Goal: Find specific page/section: Find specific page/section

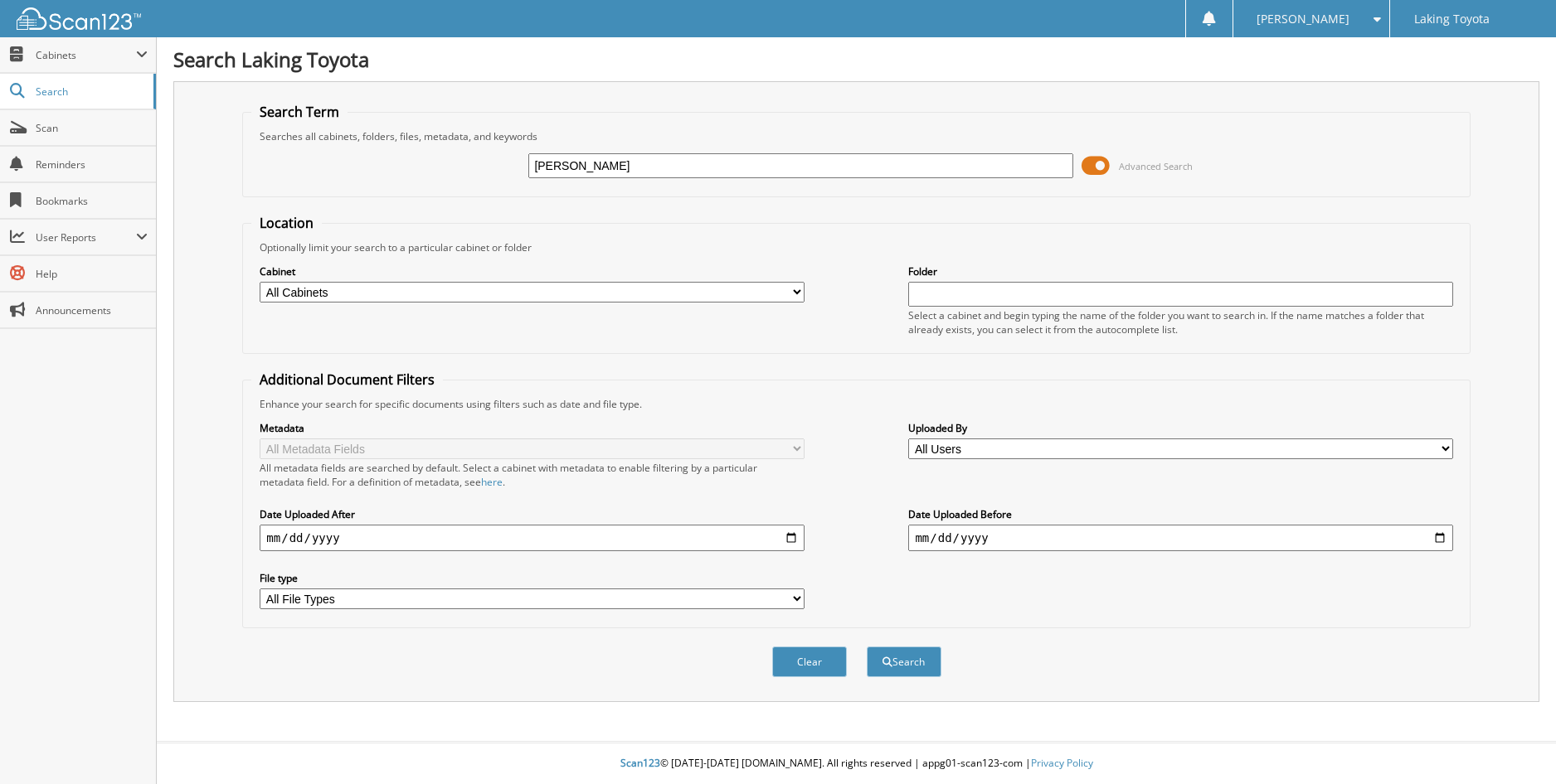
type input "racicot"
click at [867, 646] on button "Search" at bounding box center [904, 661] width 75 height 30
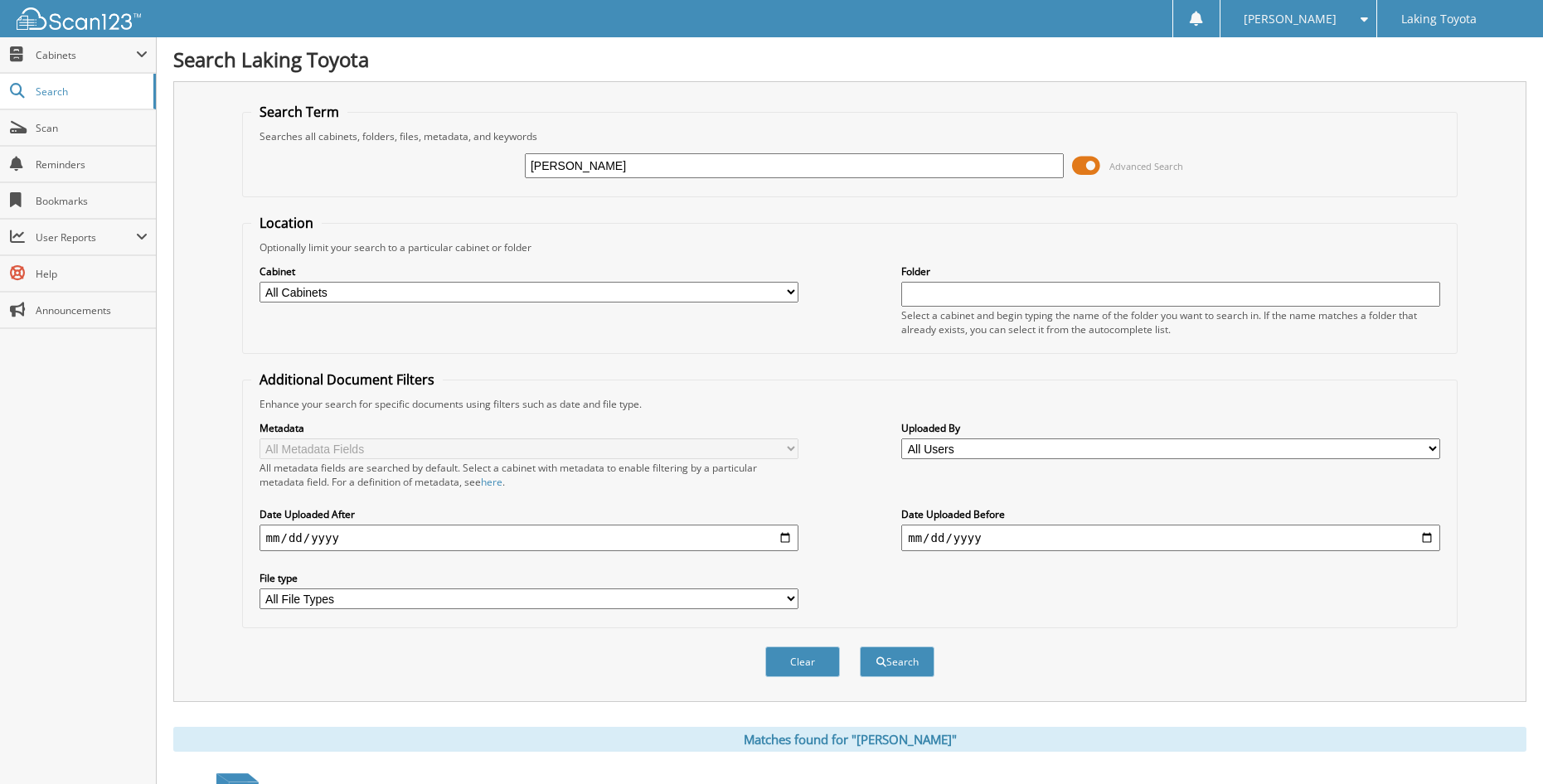
click at [574, 167] on input "racicot" at bounding box center [794, 165] width 539 height 25
type input "racicot"
click at [860, 646] on button "Search" at bounding box center [897, 661] width 75 height 30
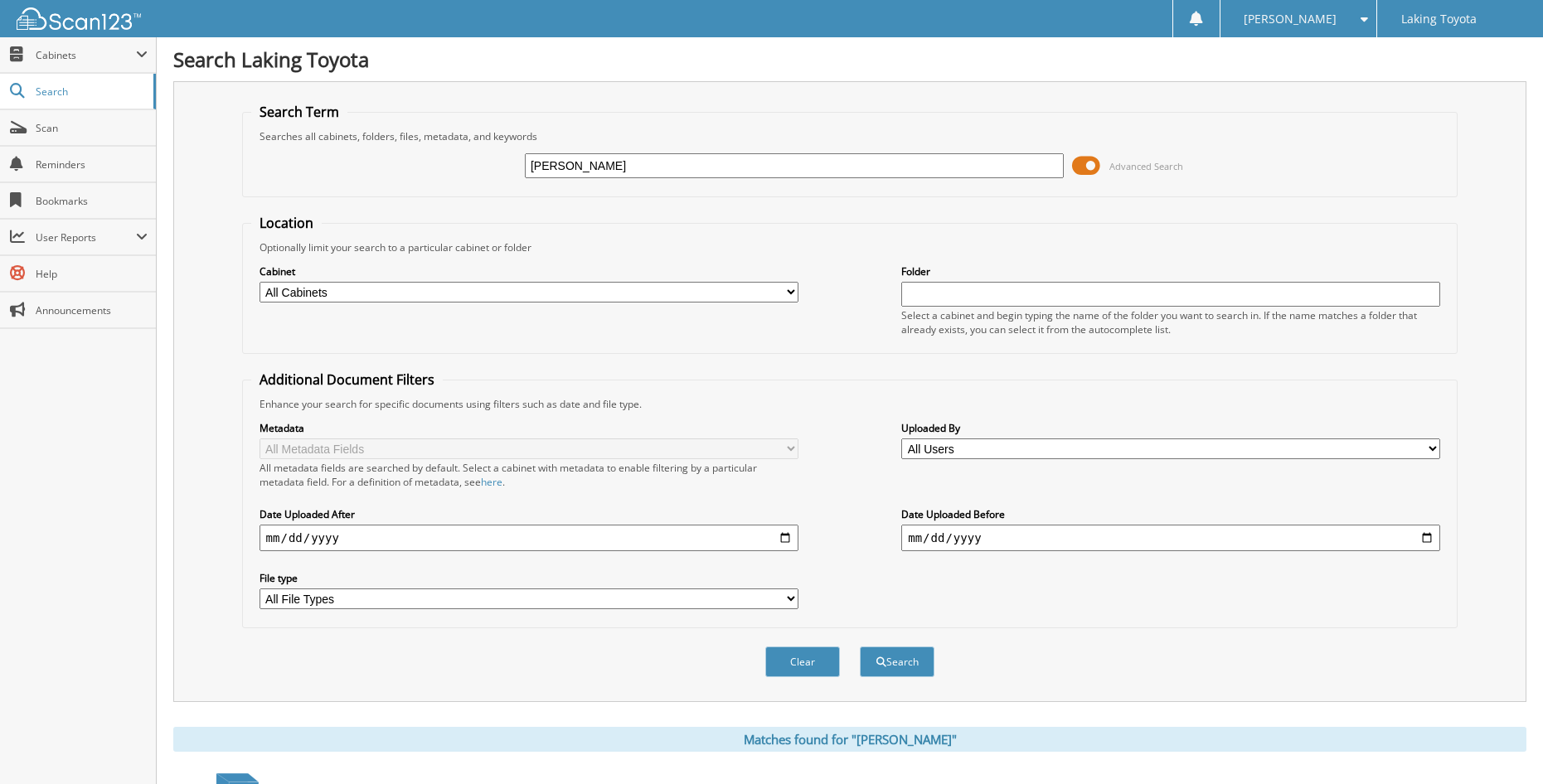
drag, startPoint x: 634, startPoint y: 158, endPoint x: 180, endPoint y: 260, distance: 465.3
click at [180, 260] on div "Search Term Searches all cabinets, folders, files, metadata, and keywords racic…" at bounding box center [849, 392] width 1353 height 621
type input "ASHAWASEGA"
click at [860, 646] on button "Search" at bounding box center [897, 661] width 75 height 30
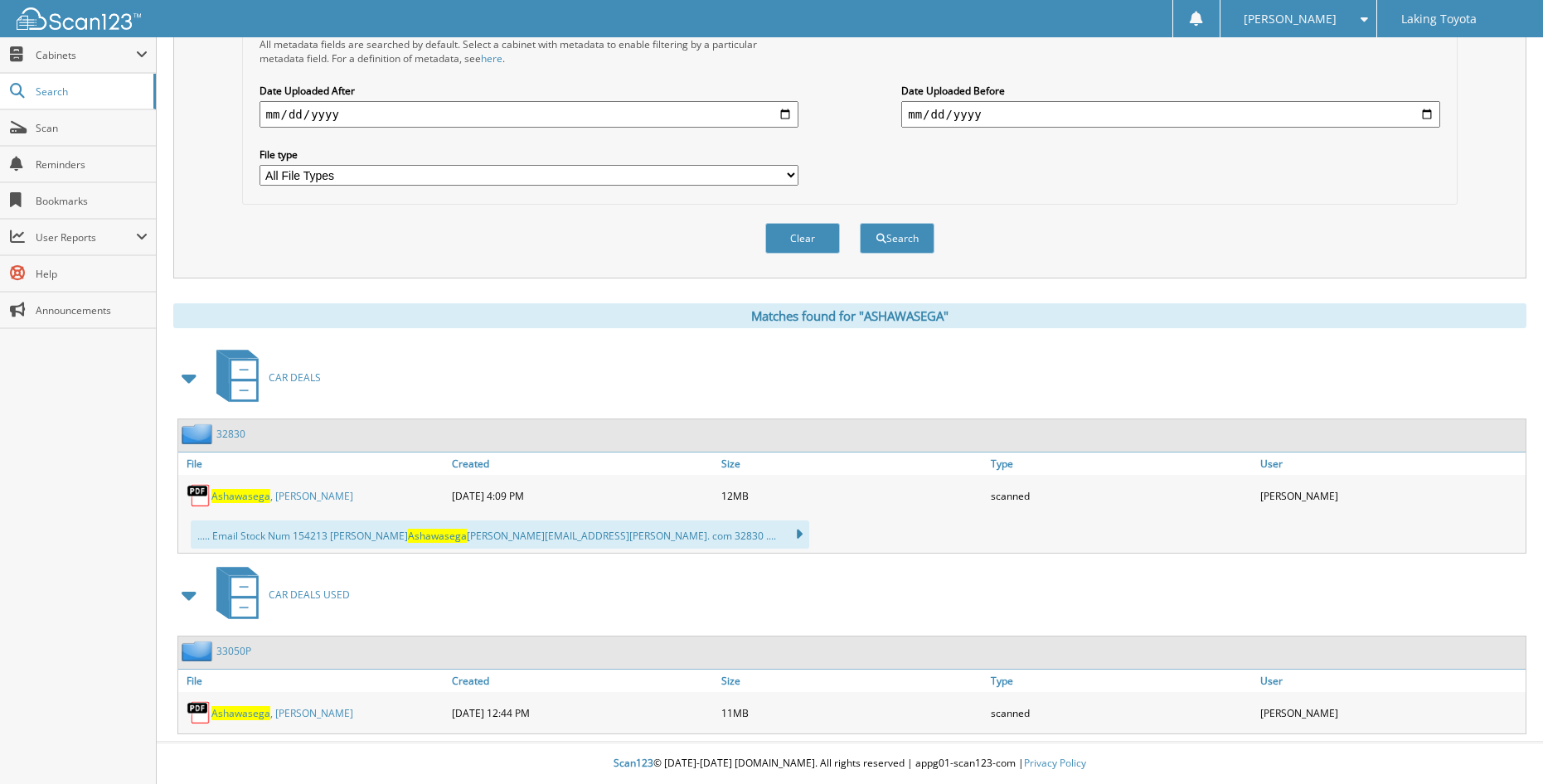
scroll to position [424, 0]
click at [462, 536] on div "..... Email Stock Num 154213 [PERSON_NAME] Ashawasega [PERSON_NAME][EMAIL_ADDRE…" at bounding box center [499, 534] width 618 height 28
click at [257, 498] on span "Ashawasega" at bounding box center [241, 496] width 59 height 14
